Goal: Task Accomplishment & Management: Manage account settings

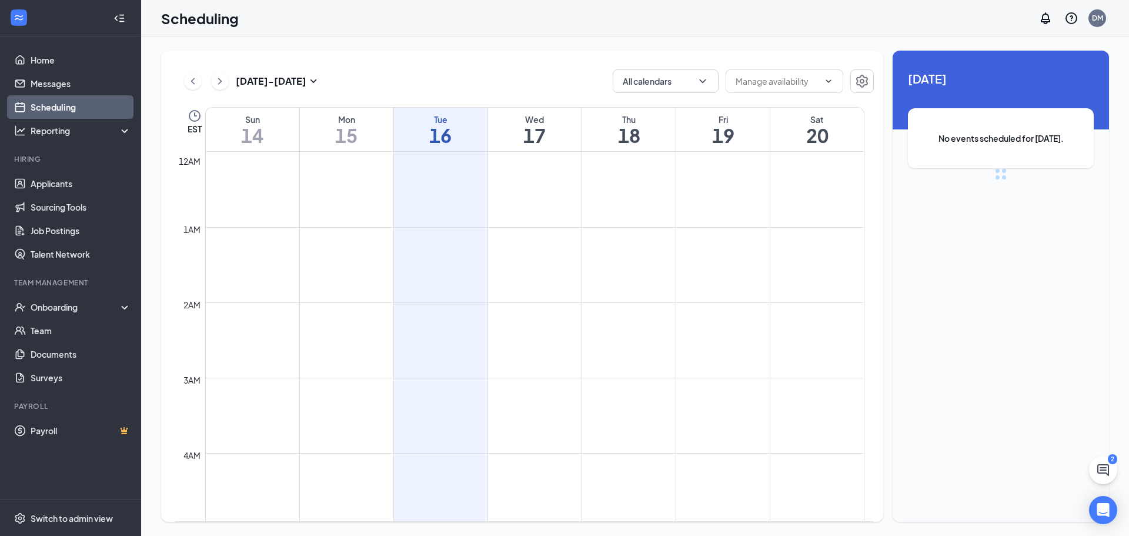
scroll to position [578, 0]
click at [48, 185] on link "Applicants" at bounding box center [81, 184] width 101 height 24
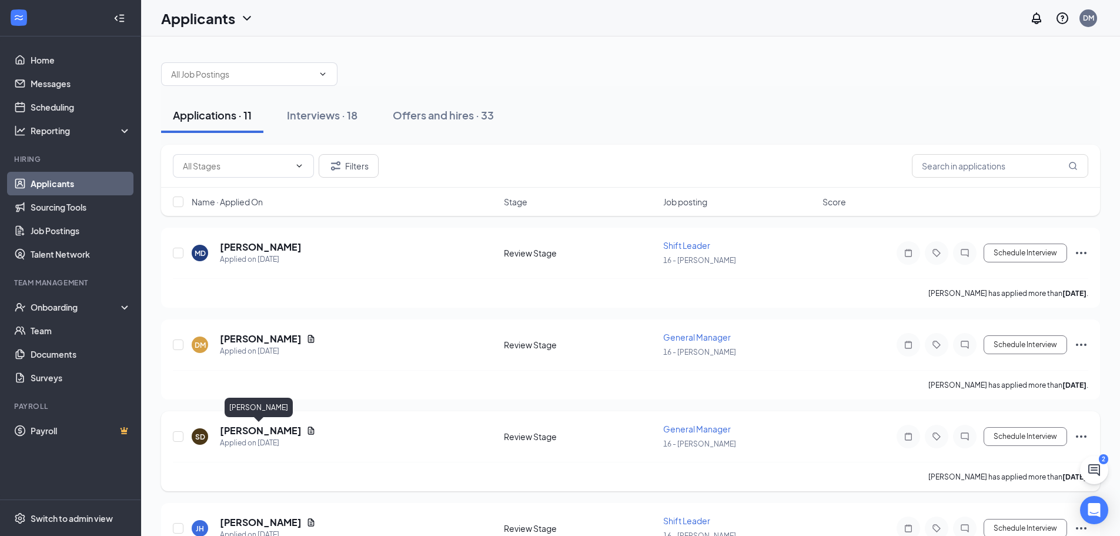
click at [275, 428] on h5 "[PERSON_NAME]" at bounding box center [261, 430] width 82 height 13
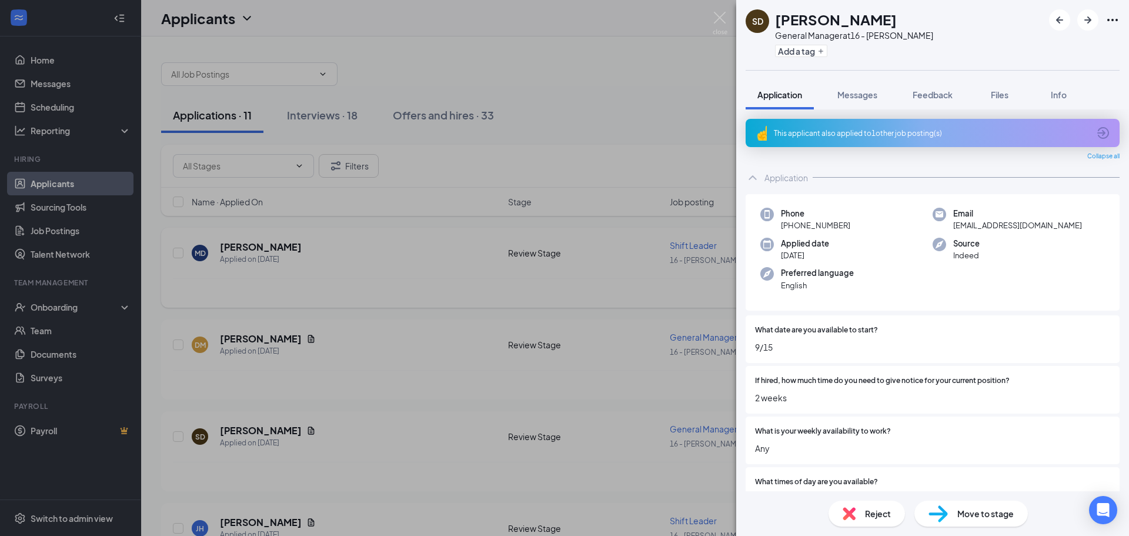
drag, startPoint x: 483, startPoint y: 197, endPoint x: 476, endPoint y: 229, distance: 32.5
click at [510, 202] on div "SD [PERSON_NAME] General Manager at 16 - [PERSON_NAME] Add a tag Application Me…" at bounding box center [564, 268] width 1129 height 536
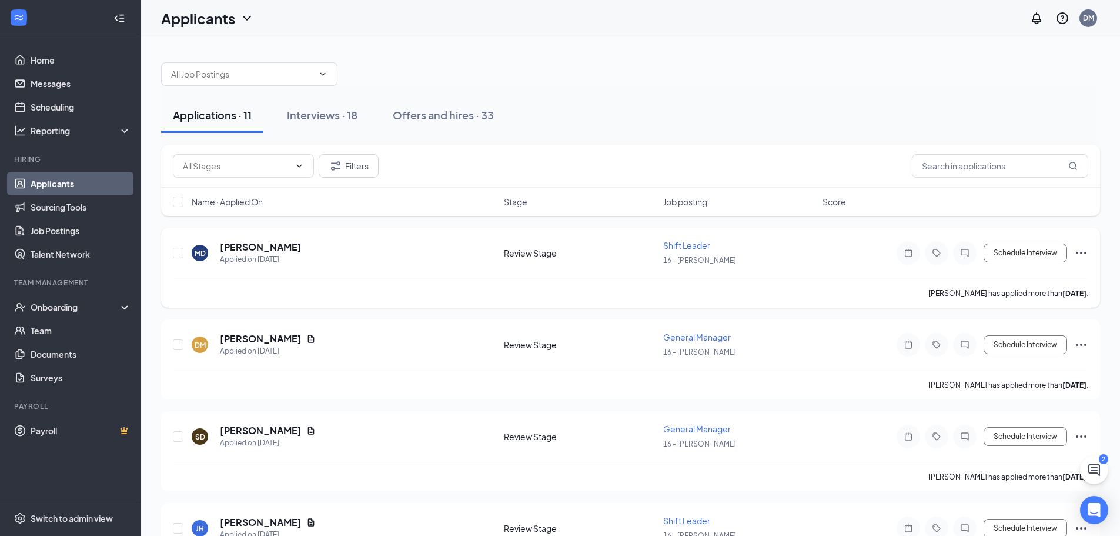
click at [691, 244] on span "Shift Leader" at bounding box center [686, 245] width 47 height 11
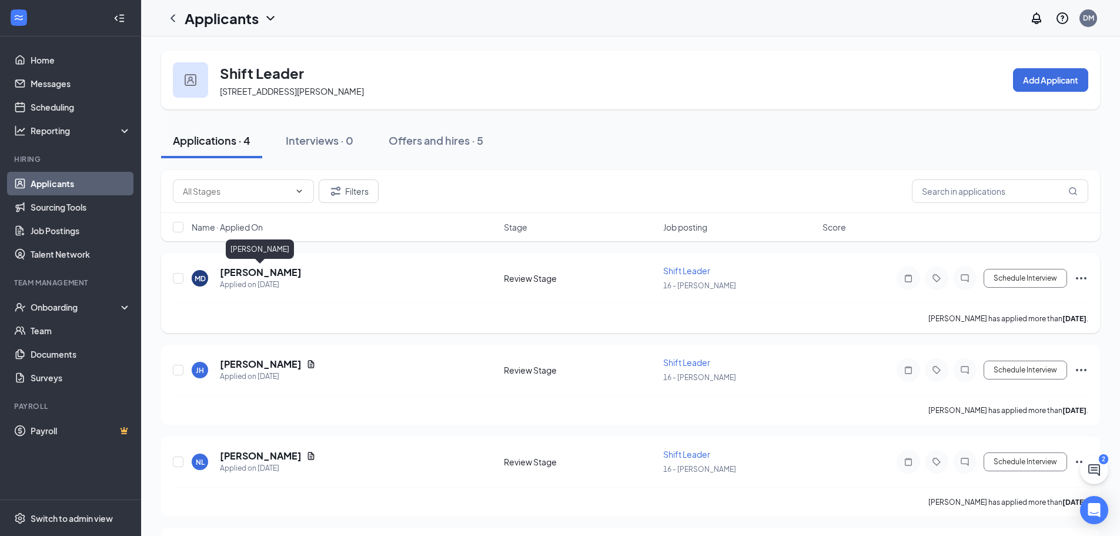
click at [285, 273] on h5 "[PERSON_NAME]" at bounding box center [261, 272] width 82 height 13
